Goal: Transaction & Acquisition: Purchase product/service

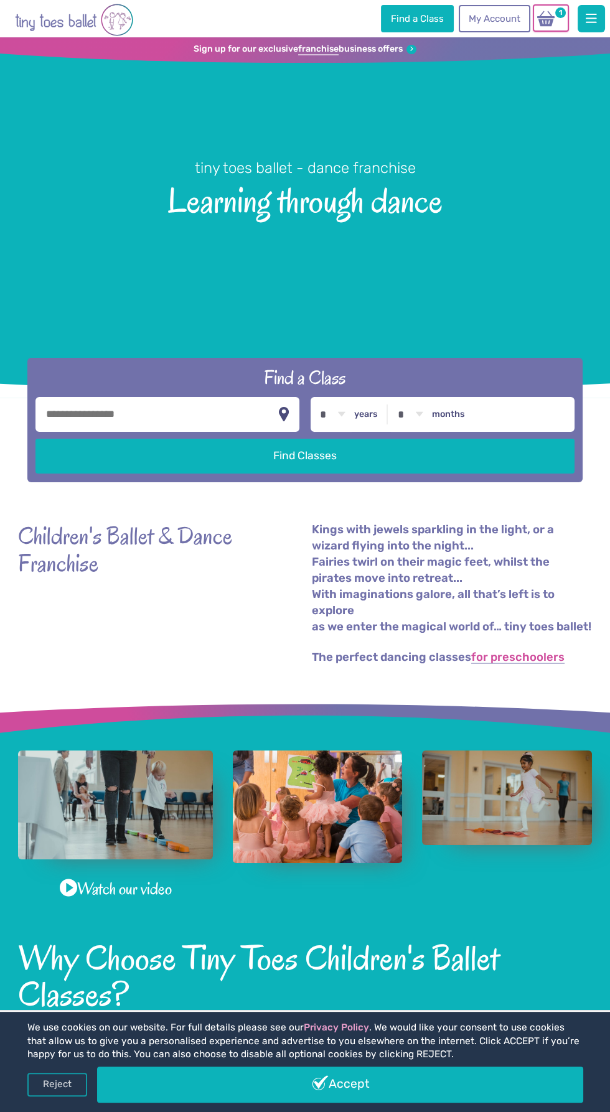
click at [550, 14] on img at bounding box center [546, 18] width 24 height 17
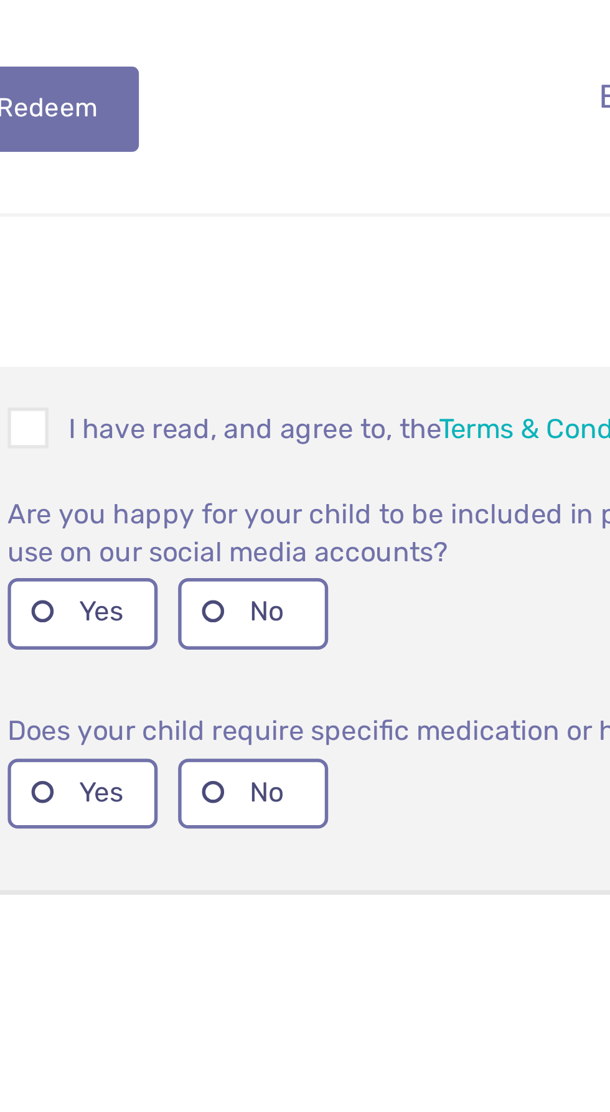
scroll to position [3, 0]
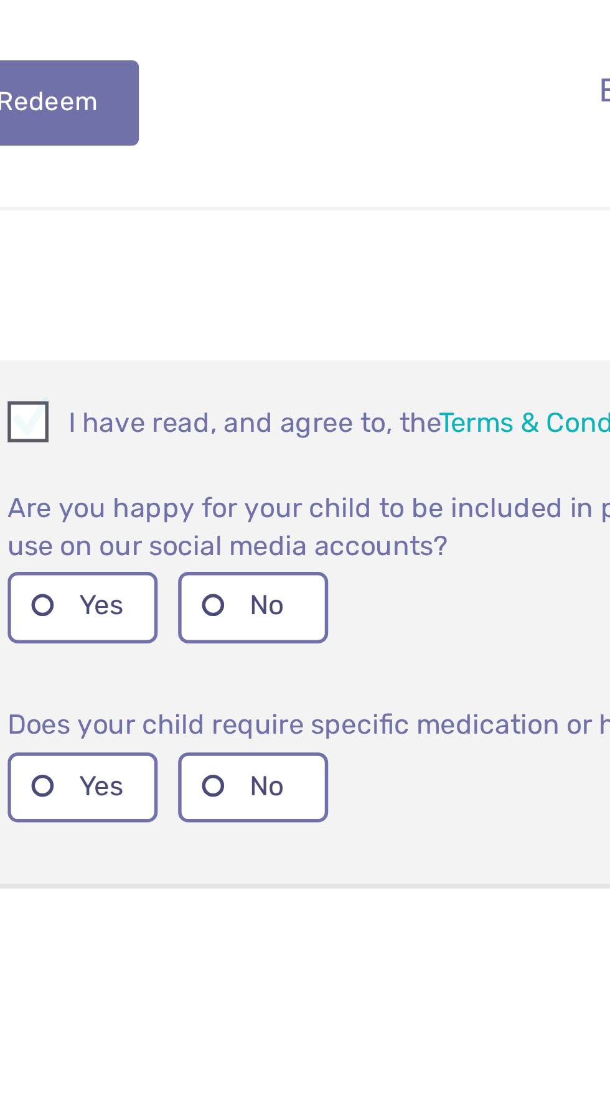
click at [212, 591] on p "I have read, and agree to, the Terms & Conditions of booking." at bounding box center [371, 589] width 363 height 15
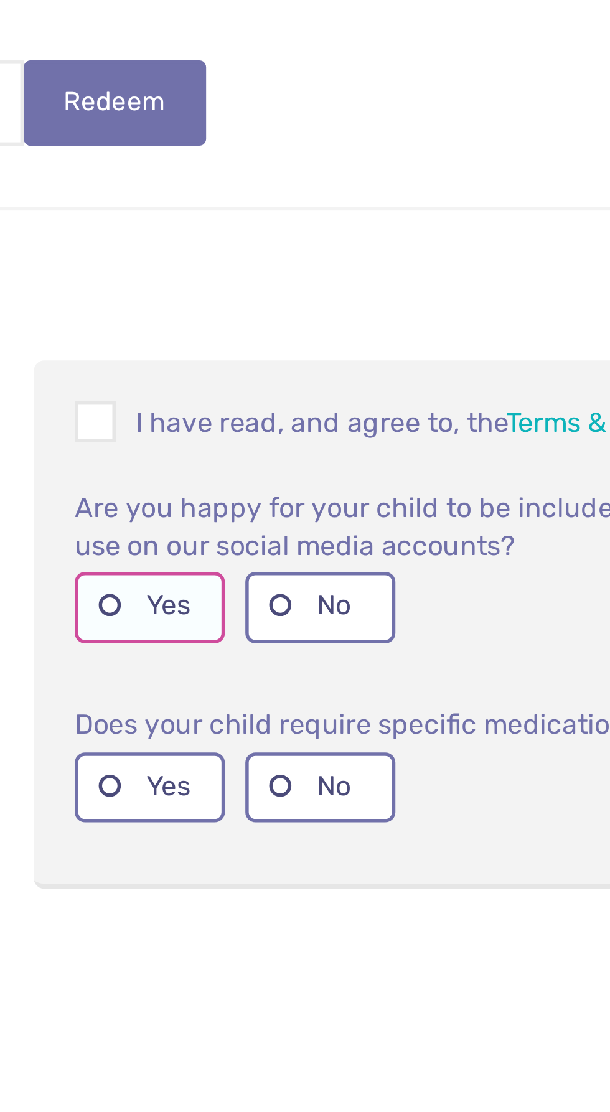
click at [207, 657] on label "Yes" at bounding box center [217, 657] width 55 height 26
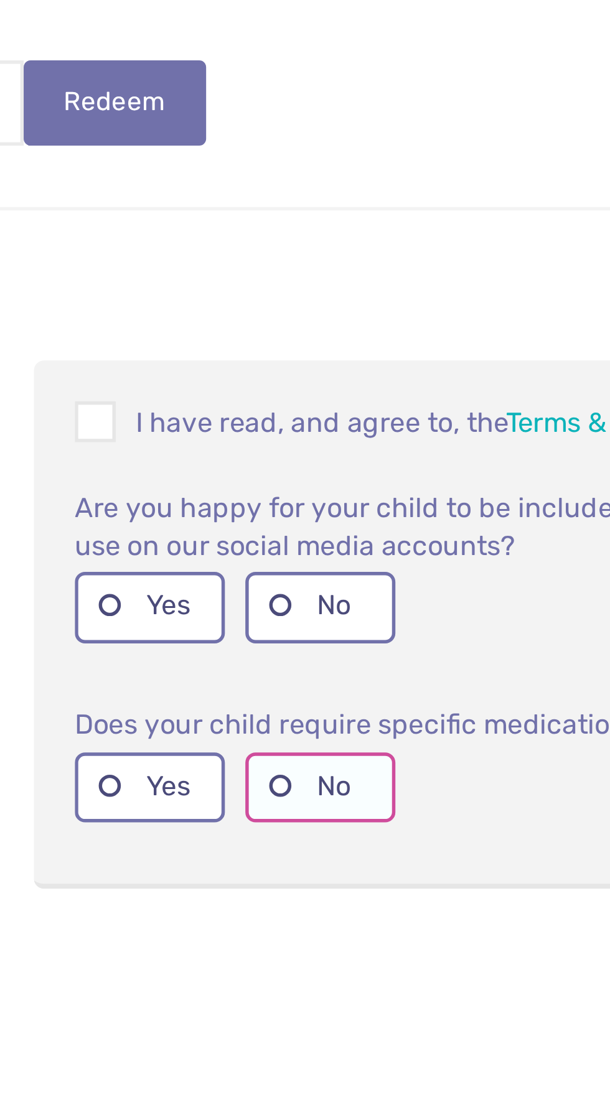
click at [270, 728] on label "No" at bounding box center [280, 723] width 55 height 26
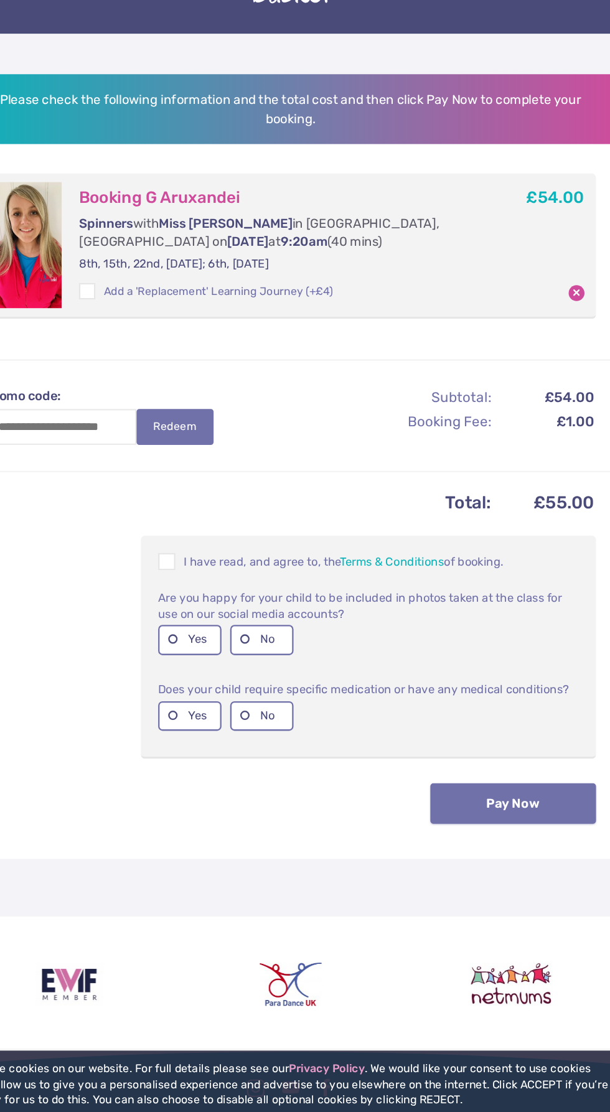
click at [503, 799] on button "Pay Now" at bounding box center [497, 798] width 143 height 35
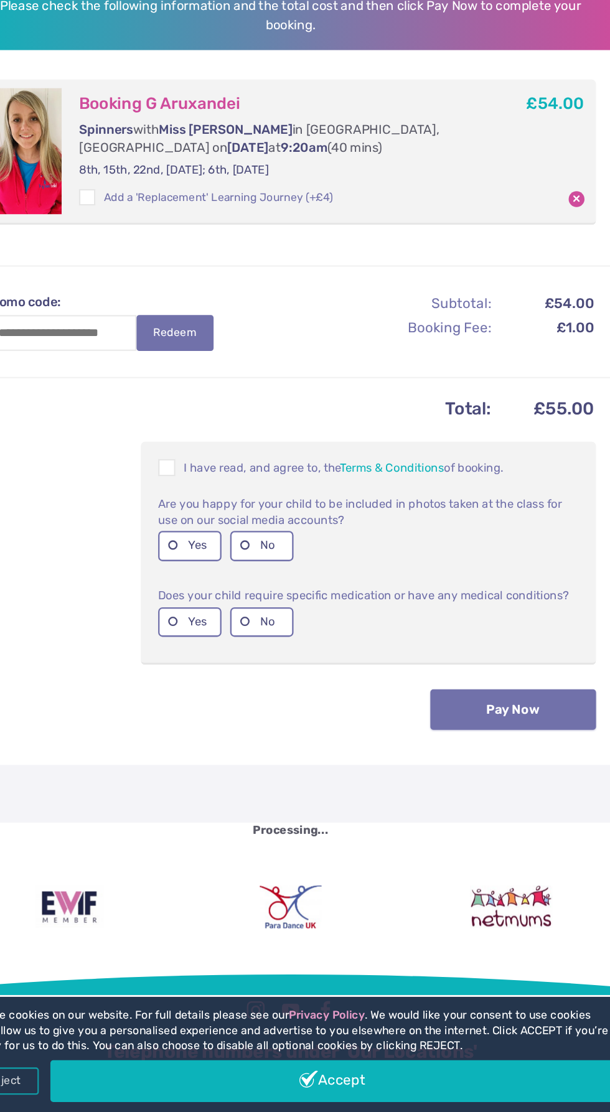
scroll to position [38, 0]
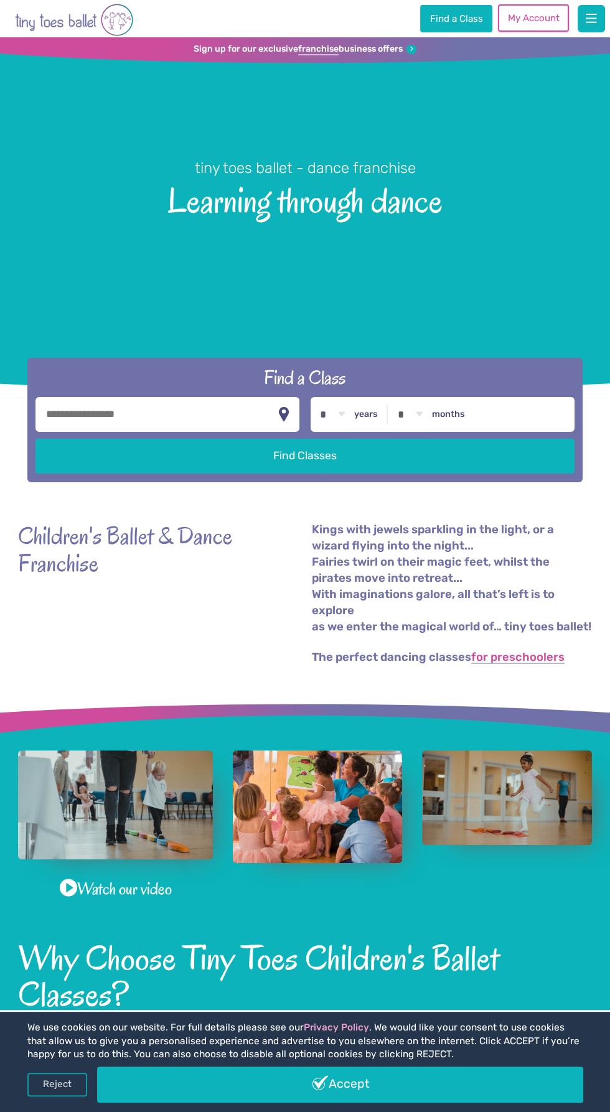
click at [533, 18] on link "My Account" at bounding box center [533, 17] width 71 height 27
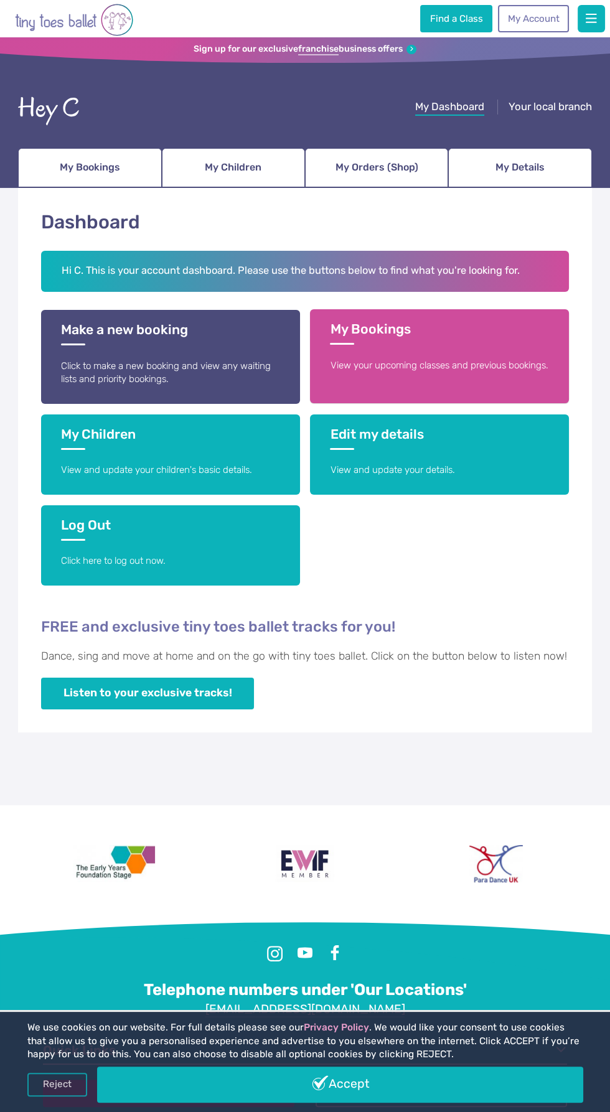
click at [495, 362] on p "View your upcoming classes and previous bookings." at bounding box center [439, 365] width 218 height 13
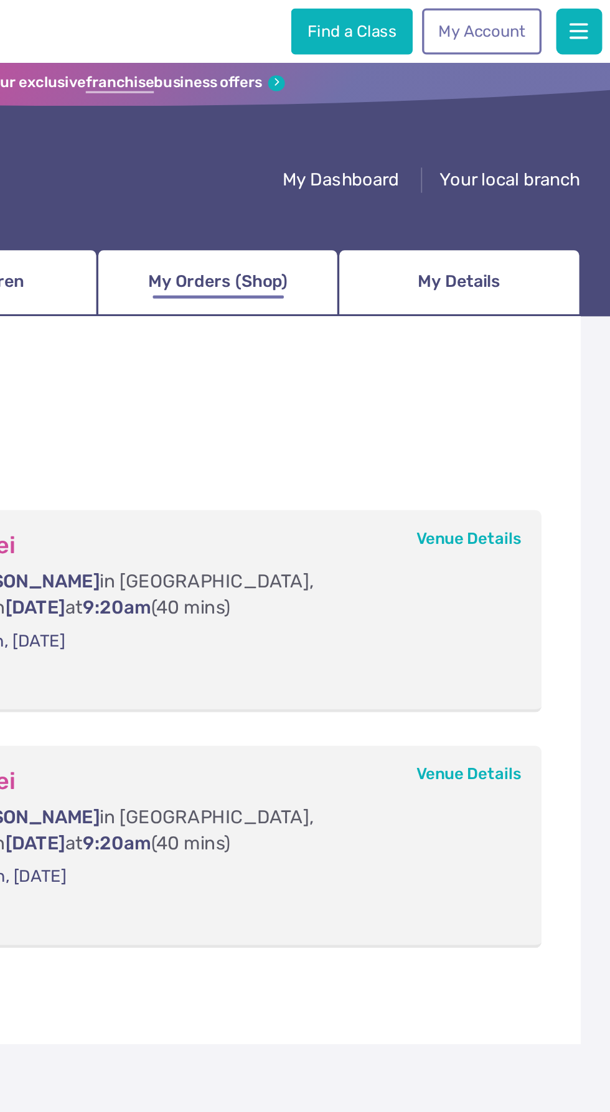
click at [374, 172] on span "My Orders (Shop)" at bounding box center [376, 167] width 83 height 20
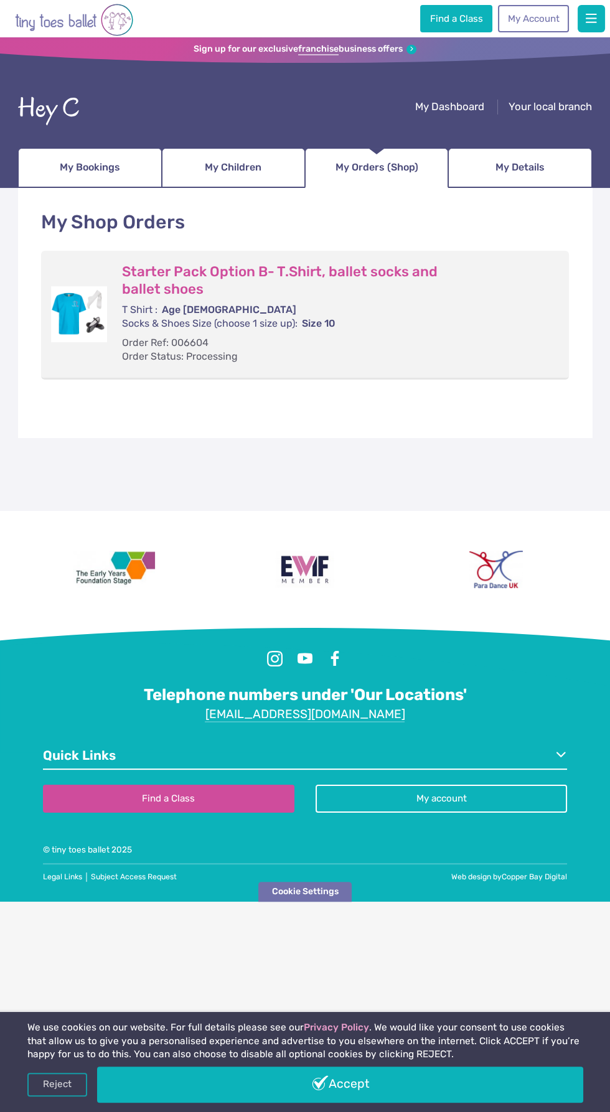
click at [181, 289] on h3 "Starter Pack Option B- T.Shirt, ballet socks and ballet shoes" at bounding box center [333, 280] width 422 height 35
click at [57, 290] on img at bounding box center [79, 314] width 56 height 56
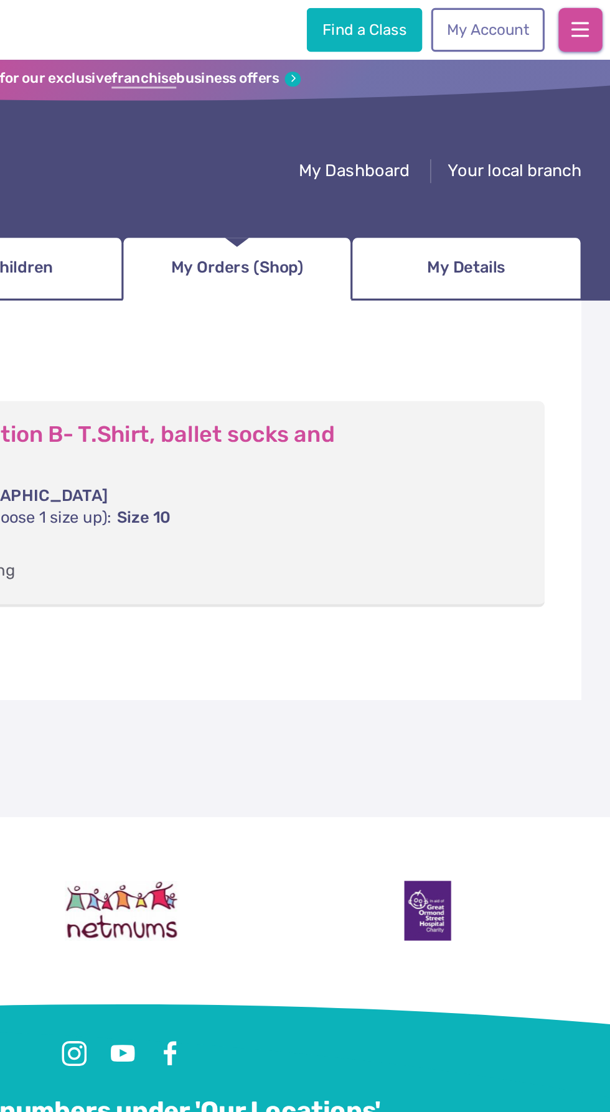
click at [591, 6] on button "button" at bounding box center [591, 18] width 27 height 27
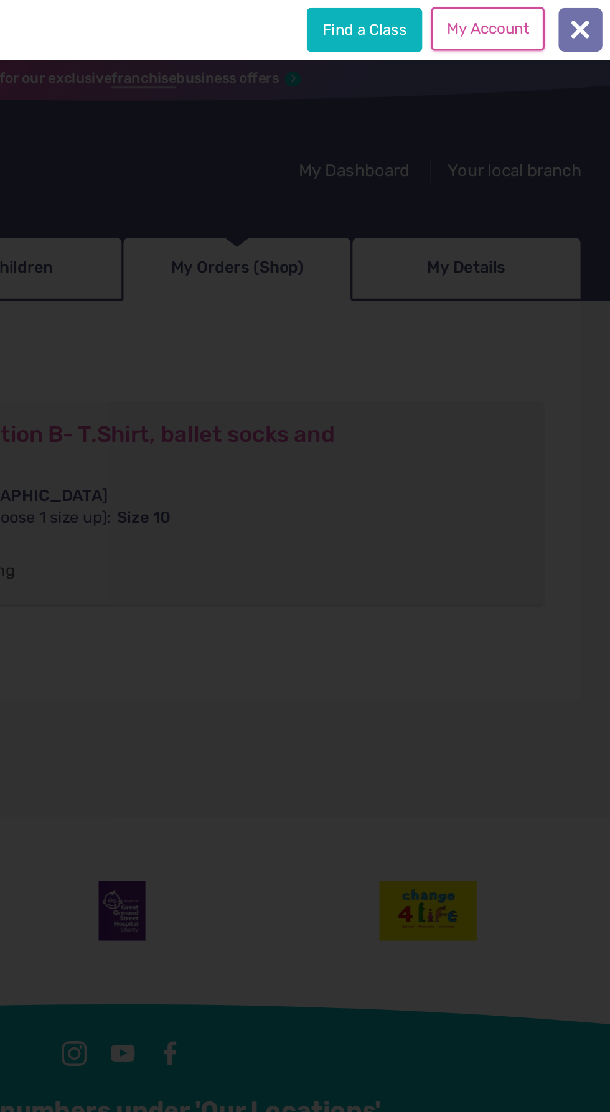
click at [556, 16] on link "My Account" at bounding box center [533, 17] width 71 height 27
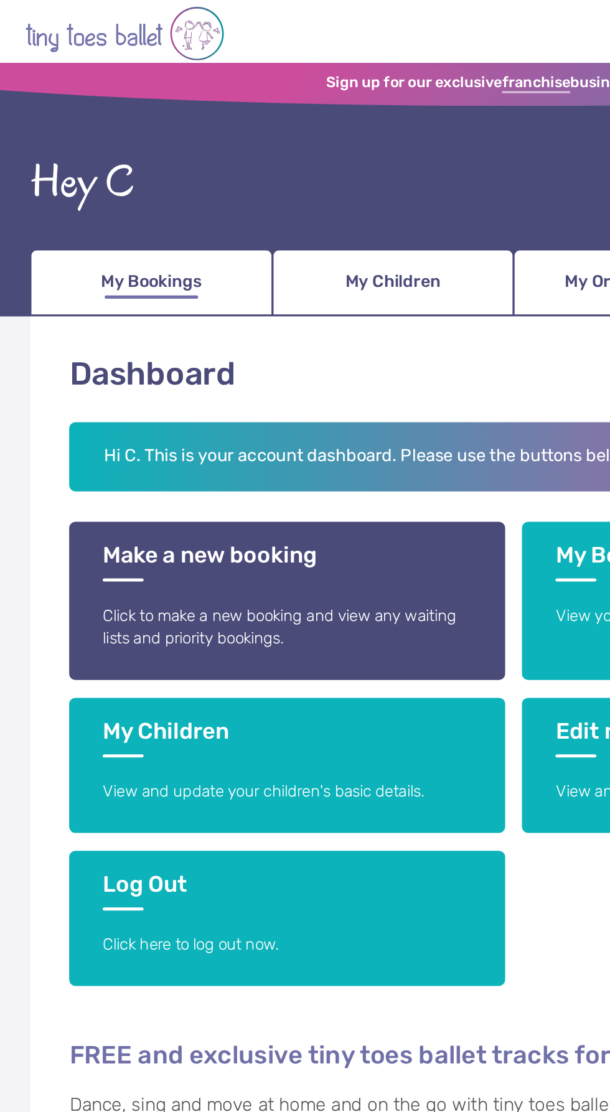
click at [75, 164] on span "My Bookings" at bounding box center [90, 167] width 60 height 20
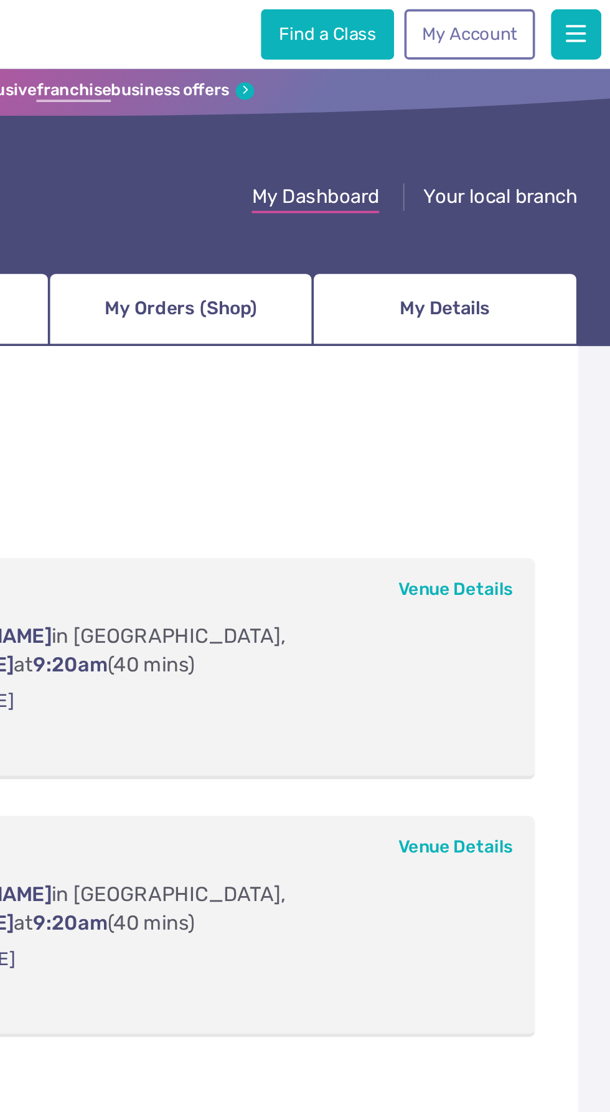
click at [462, 103] on span "My Dashboard" at bounding box center [449, 106] width 69 height 12
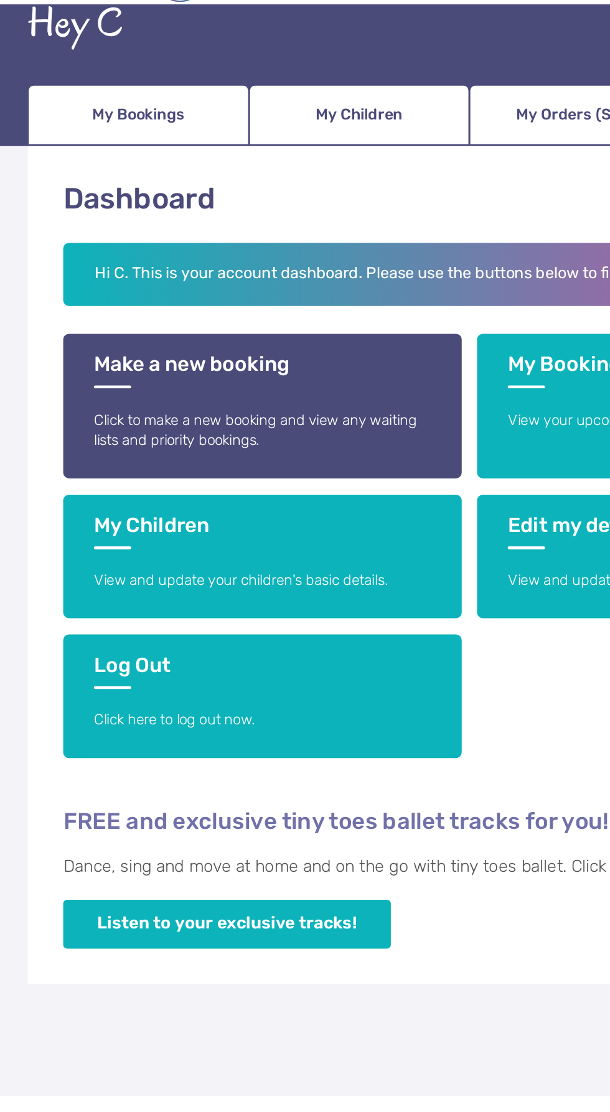
scroll to position [59, 0]
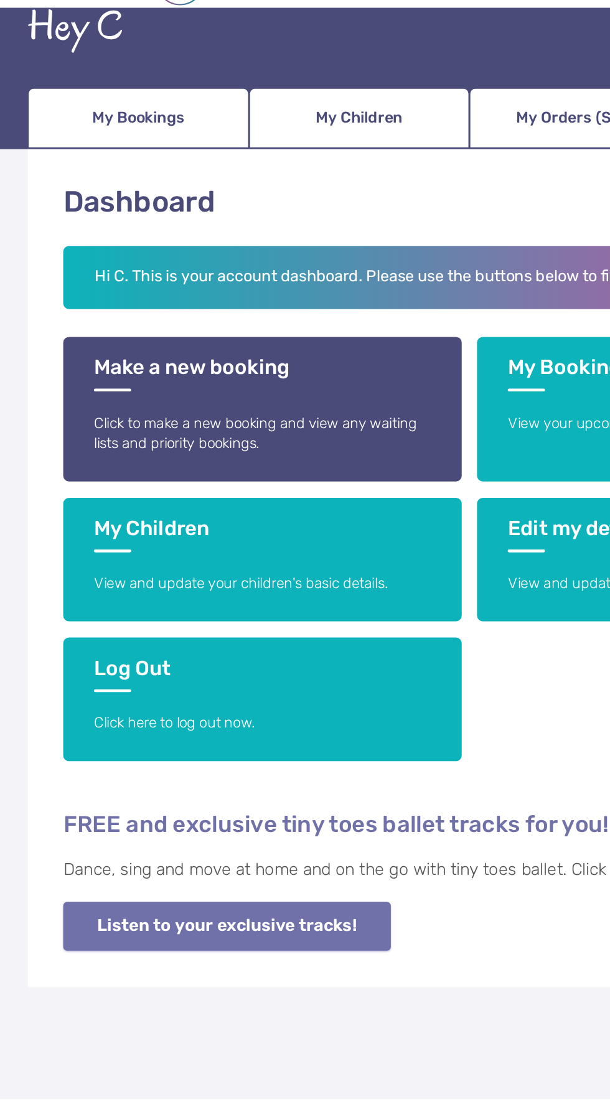
click at [217, 642] on link "Listen to your exclusive tracks!" at bounding box center [147, 635] width 213 height 32
